Goal: Information Seeking & Learning: Learn about a topic

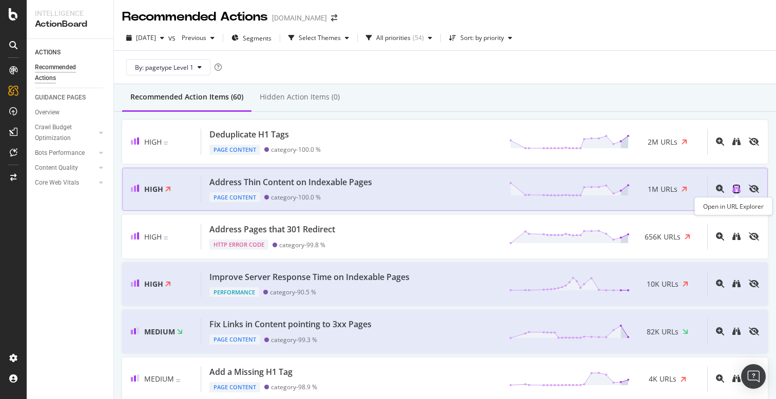
click at [735, 187] on icon "binoculars" at bounding box center [737, 189] width 8 height 8
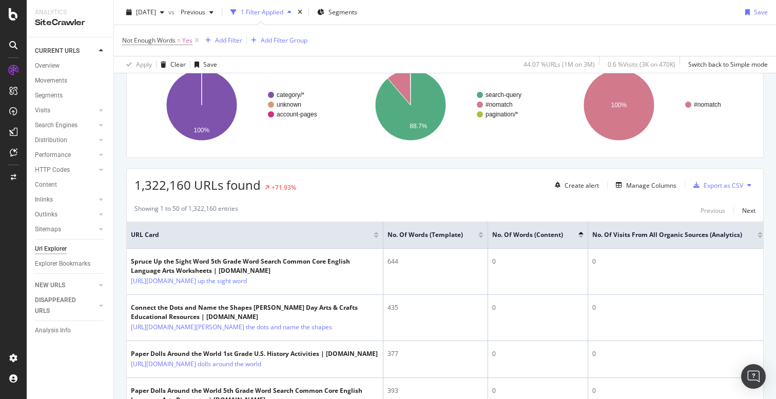
scroll to position [91, 0]
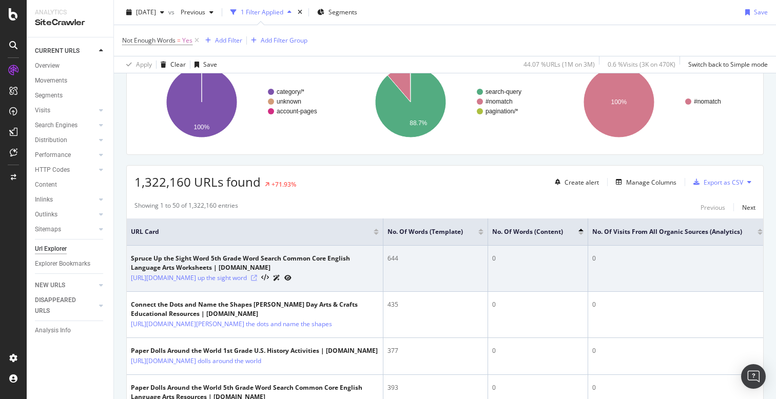
click at [257, 281] on icon at bounding box center [254, 278] width 6 height 6
